Goal: Check status: Check status

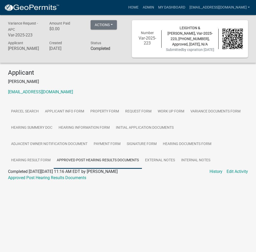
scroll to position [15, 0]
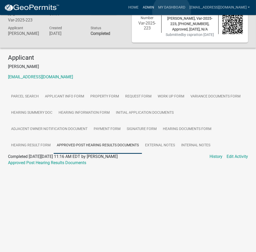
drag, startPoint x: 0, startPoint y: 0, endPoint x: 172, endPoint y: 12, distance: 172.2
click at [156, 12] on link "Admin" at bounding box center [149, 8] width 16 height 10
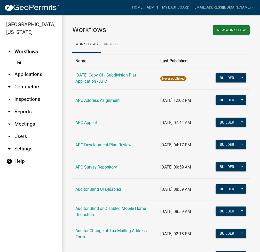
click at [33, 79] on link "arrow_drop_down Applications" at bounding box center [31, 74] width 62 height 12
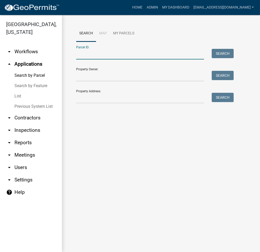
click at [82, 57] on input "Parcel ID:" at bounding box center [140, 54] width 128 height 11
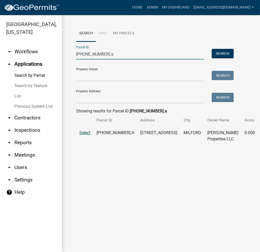
type input "[PHONE_NUMBER].a"
click at [86, 135] on span "Select" at bounding box center [84, 132] width 11 height 5
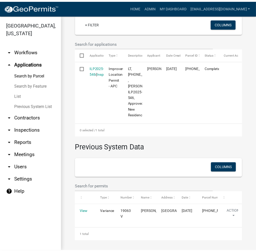
scroll to position [176, 0]
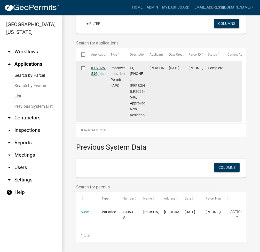
click at [99, 66] on link "ILP2025-546" at bounding box center [98, 71] width 15 height 10
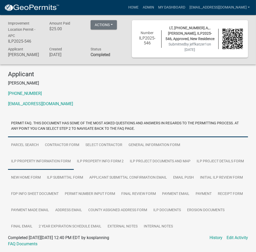
scroll to position [17, 0]
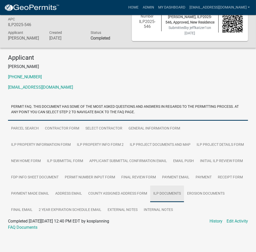
click at [173, 197] on link "ILP Documents" at bounding box center [167, 194] width 34 height 17
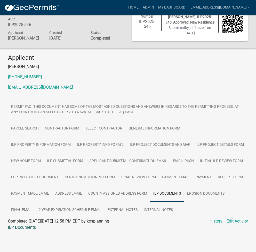
click at [26, 228] on link "ILP Documents" at bounding box center [22, 227] width 28 height 5
